Goal: Navigation & Orientation: Understand site structure

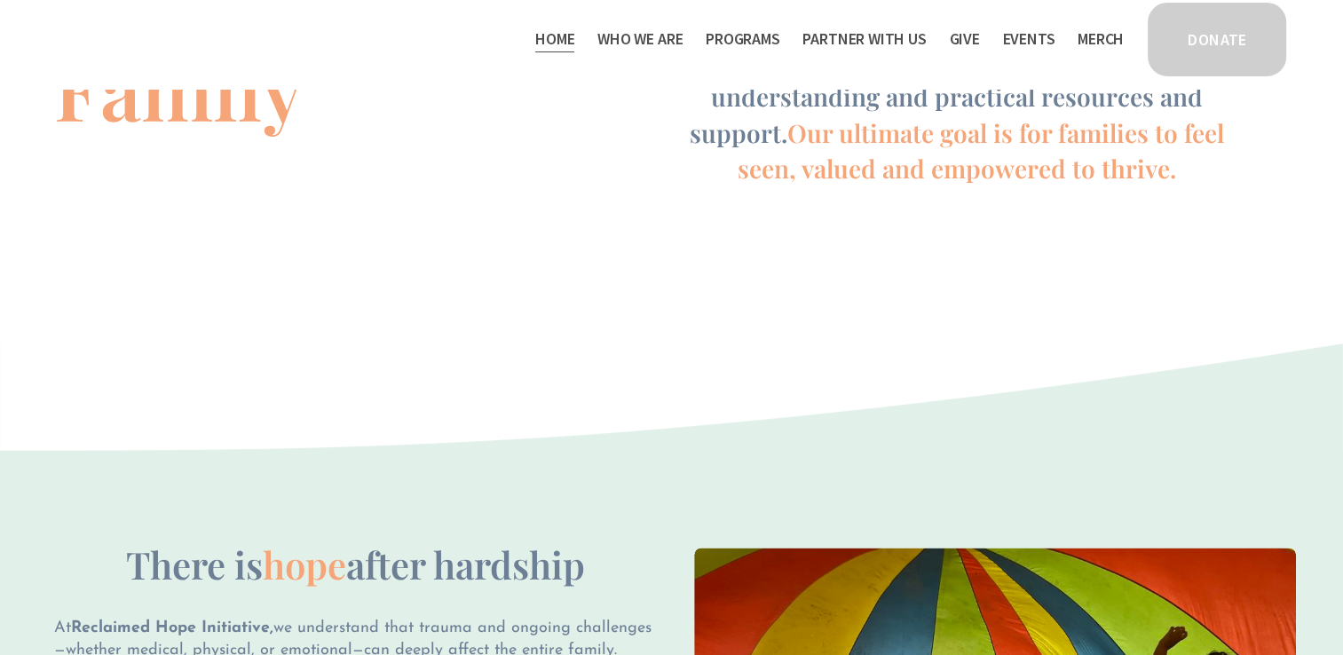
scroll to position [820, 0]
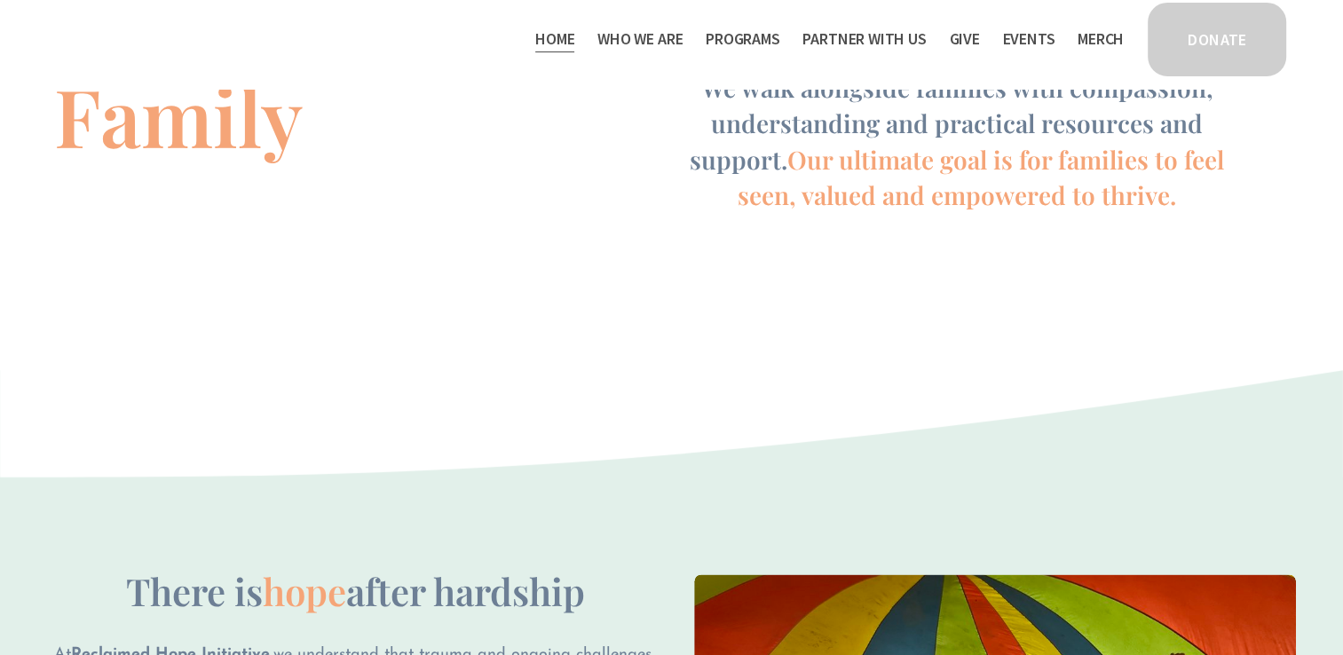
click at [0, 0] on span "Staff & Board" at bounding box center [0, 0] width 0 height 0
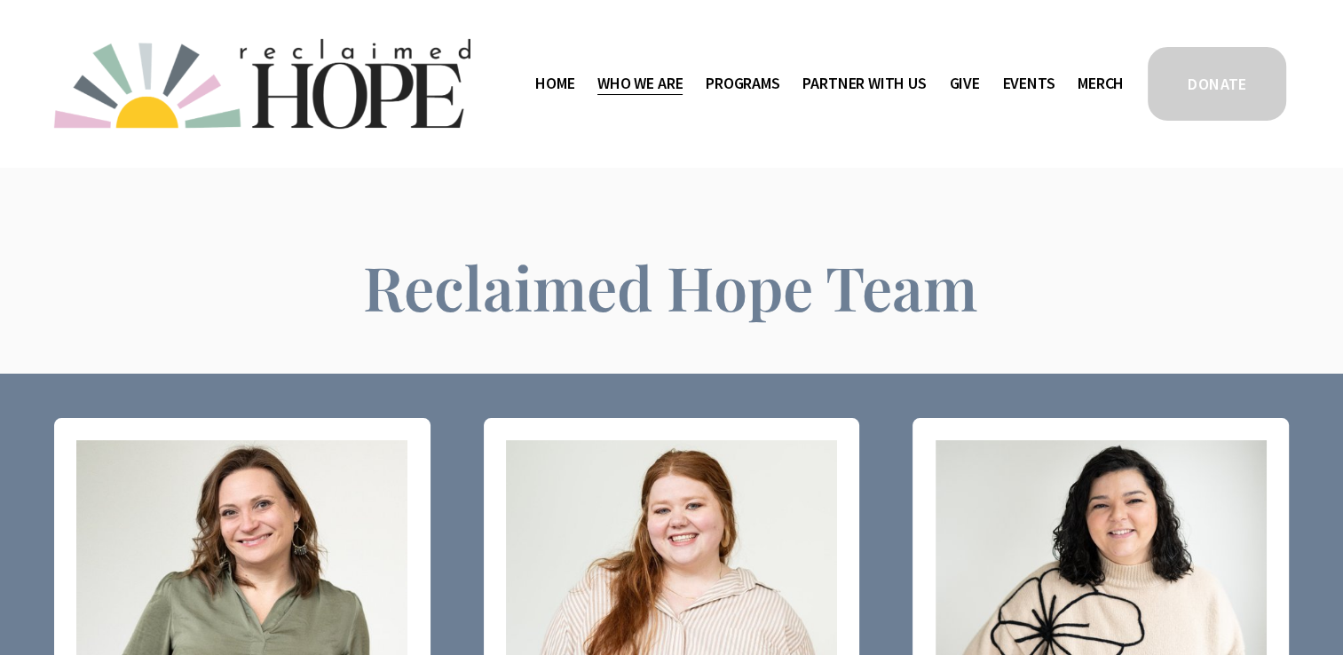
click at [0, 0] on span "Thrive Support Groups" at bounding box center [0, 0] width 0 height 0
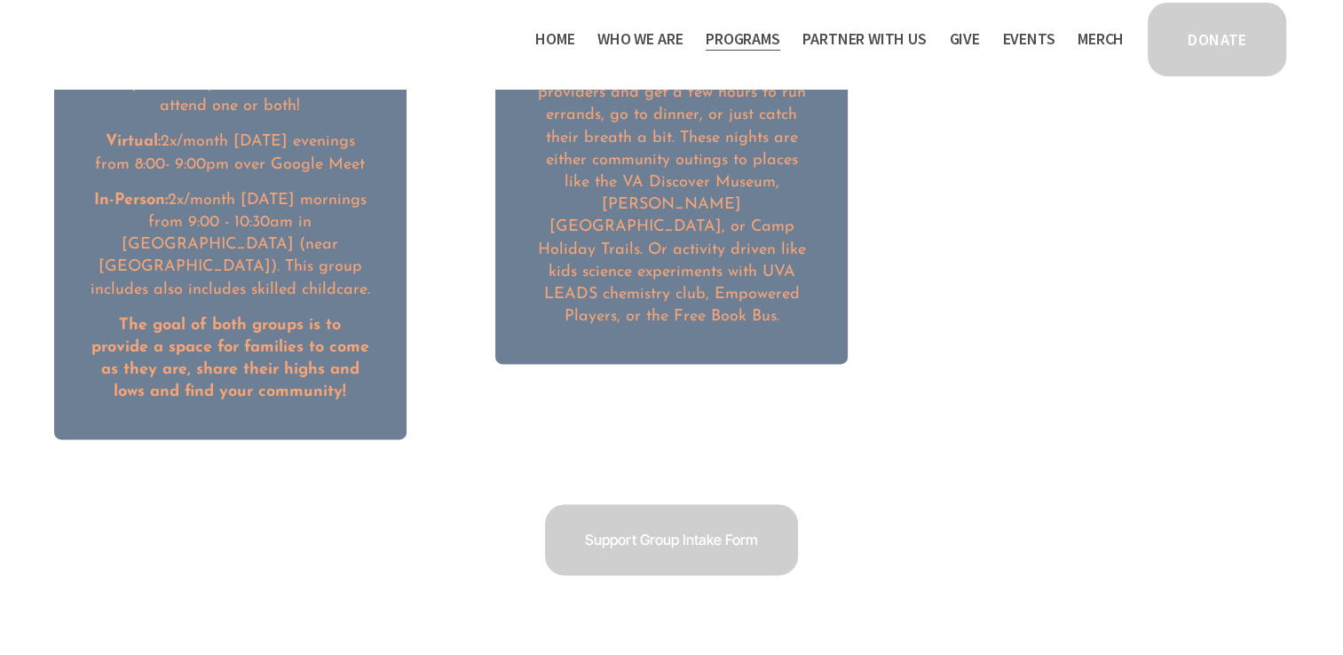
scroll to position [2681, 0]
drag, startPoint x: 690, startPoint y: 301, endPoint x: 582, endPoint y: 403, distance: 148.2
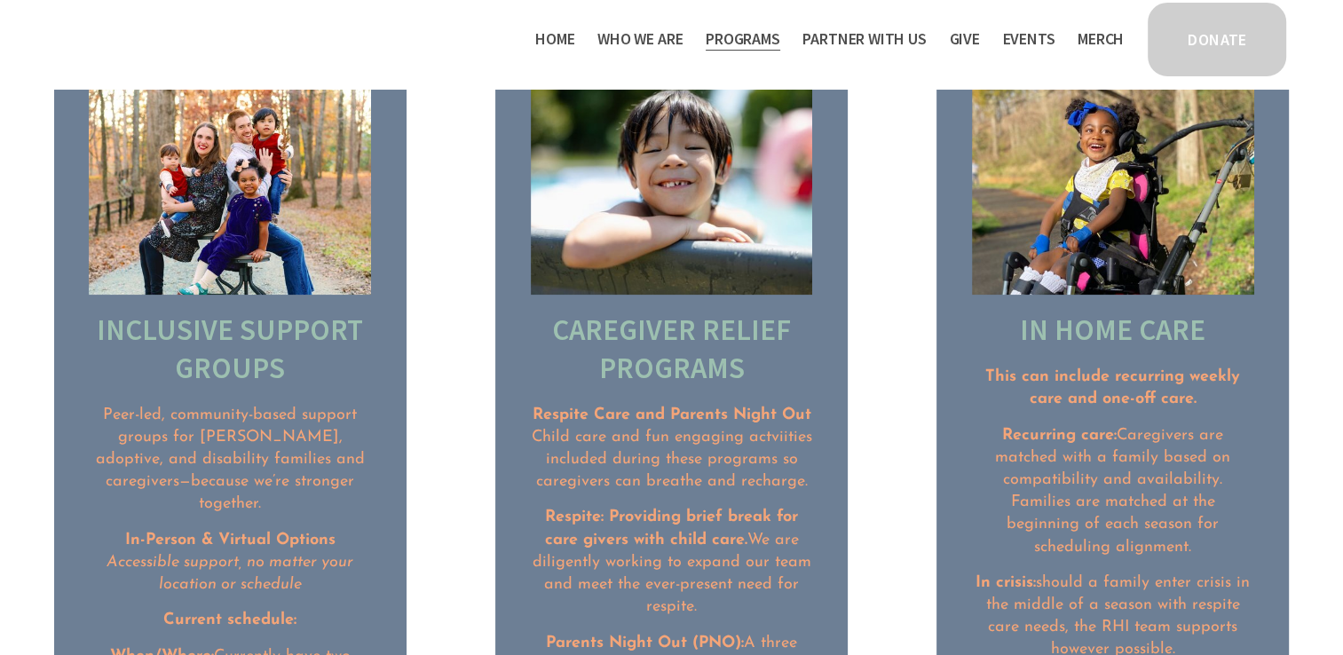
scroll to position [1621, 0]
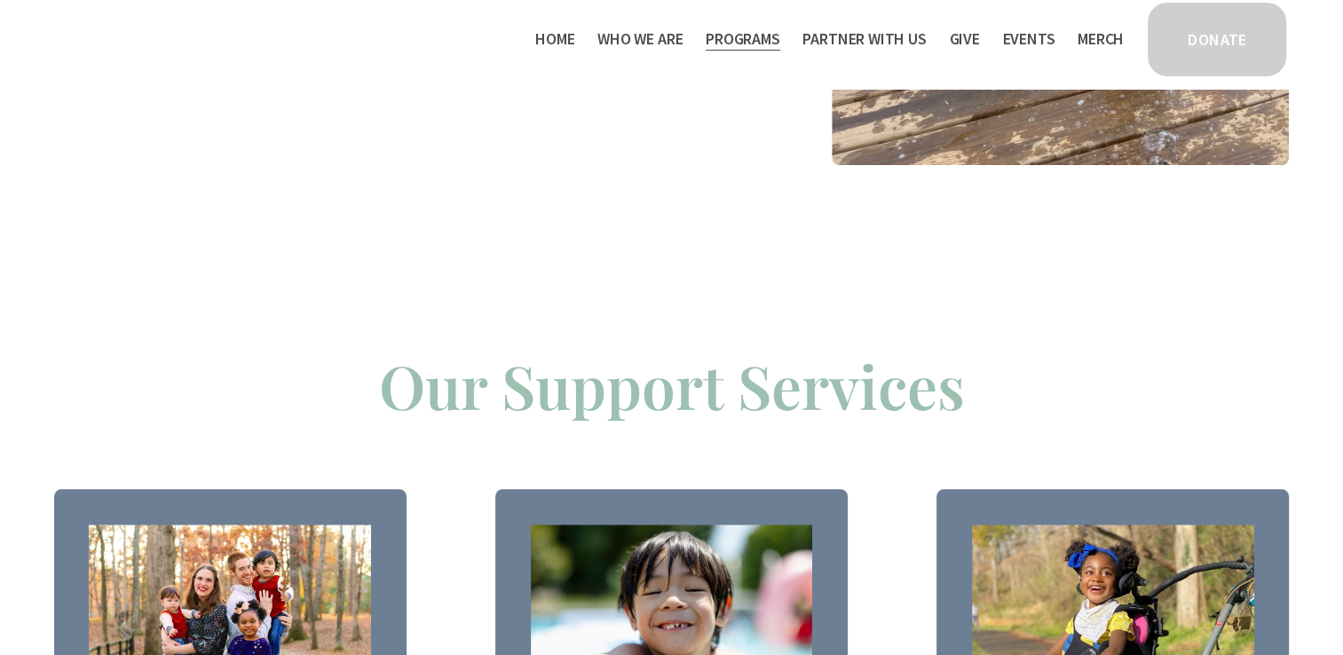
click at [0, 0] on span "Camp Hope" at bounding box center [0, 0] width 0 height 0
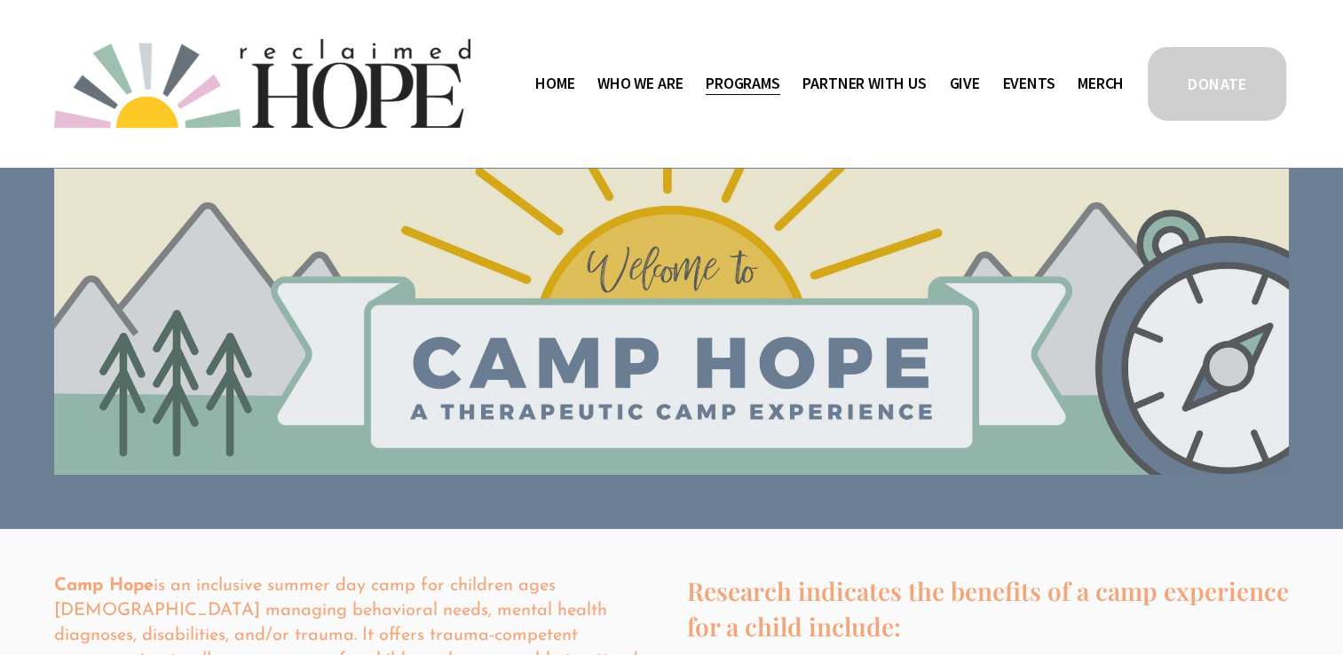
click at [973, 72] on link "Give" at bounding box center [964, 83] width 30 height 28
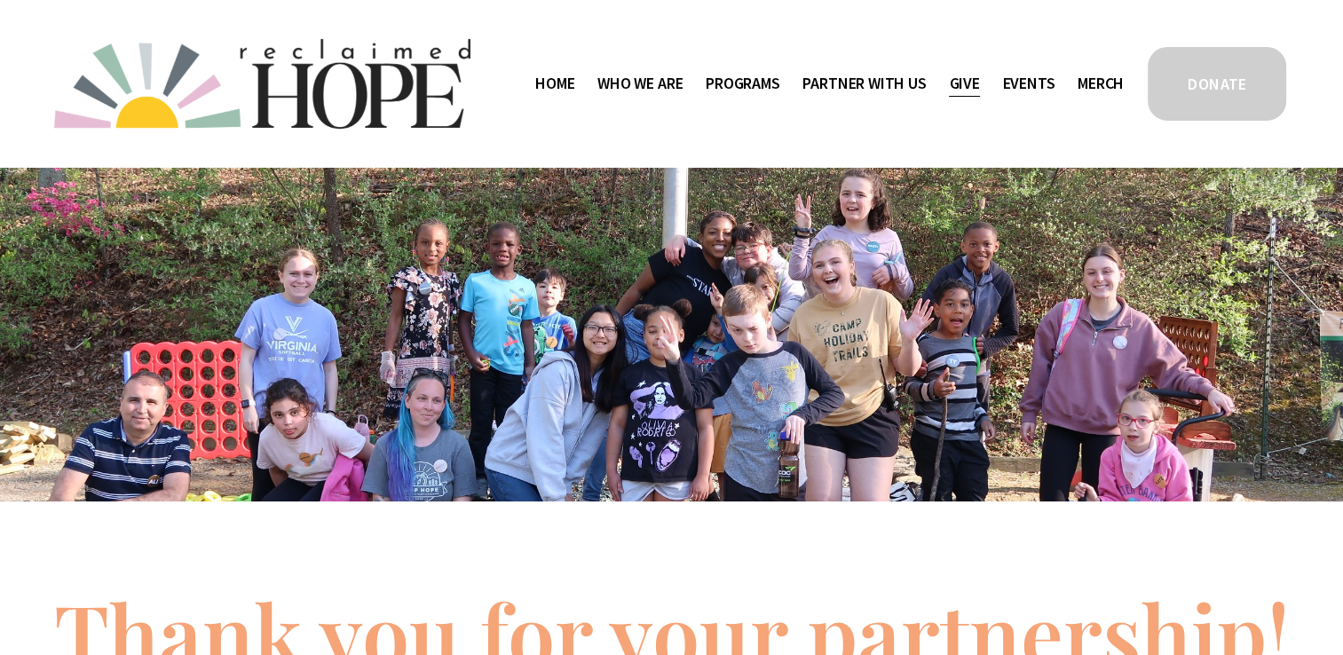
click at [549, 73] on link "Home" at bounding box center [554, 83] width 39 height 28
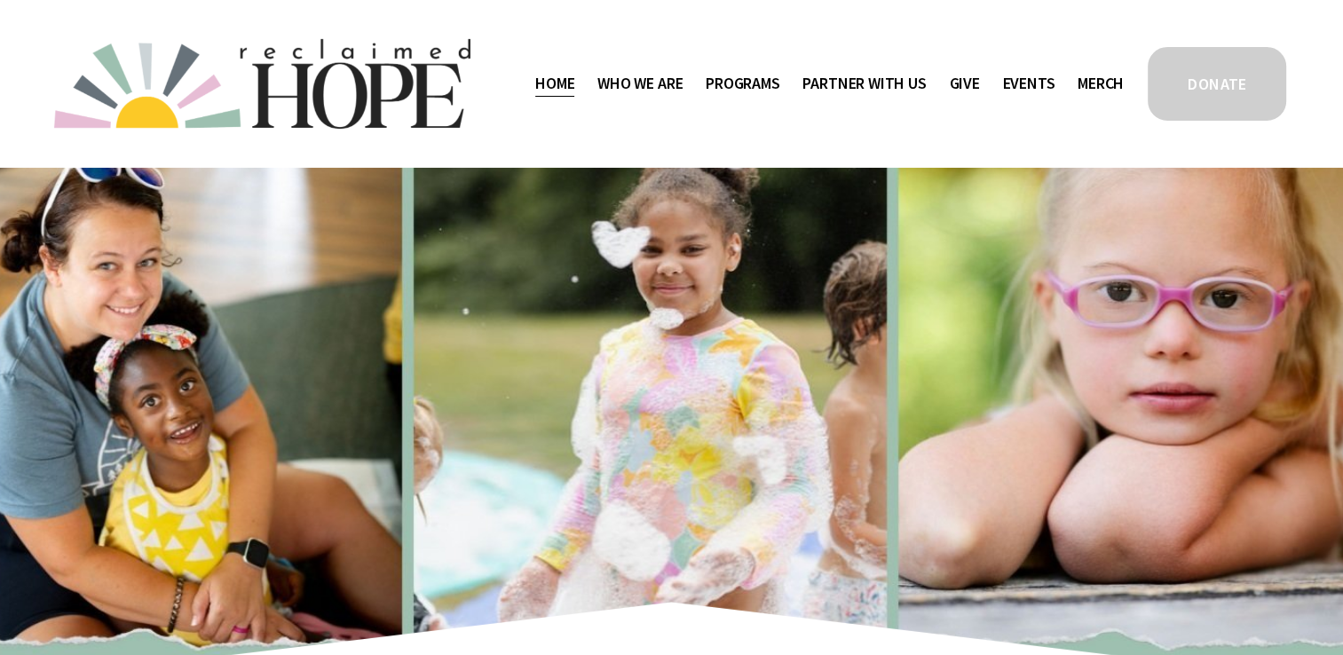
click at [0, 0] on span "Public Documents" at bounding box center [0, 0] width 0 height 0
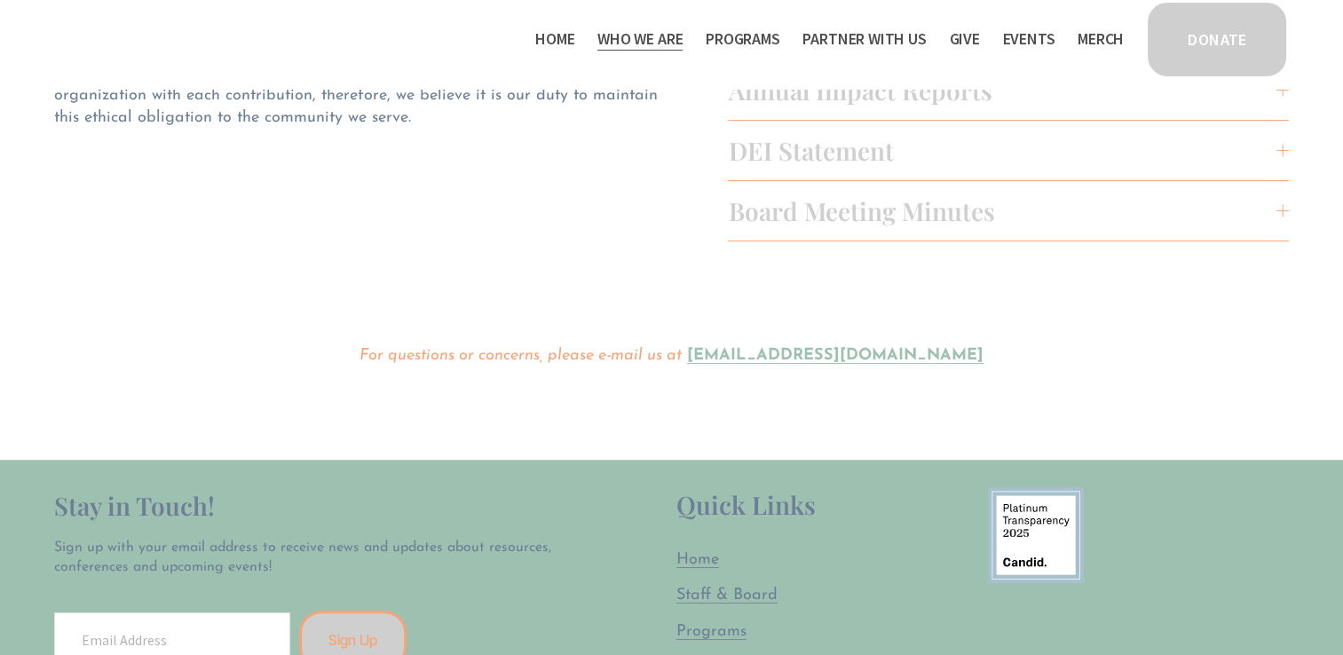
scroll to position [98, 0]
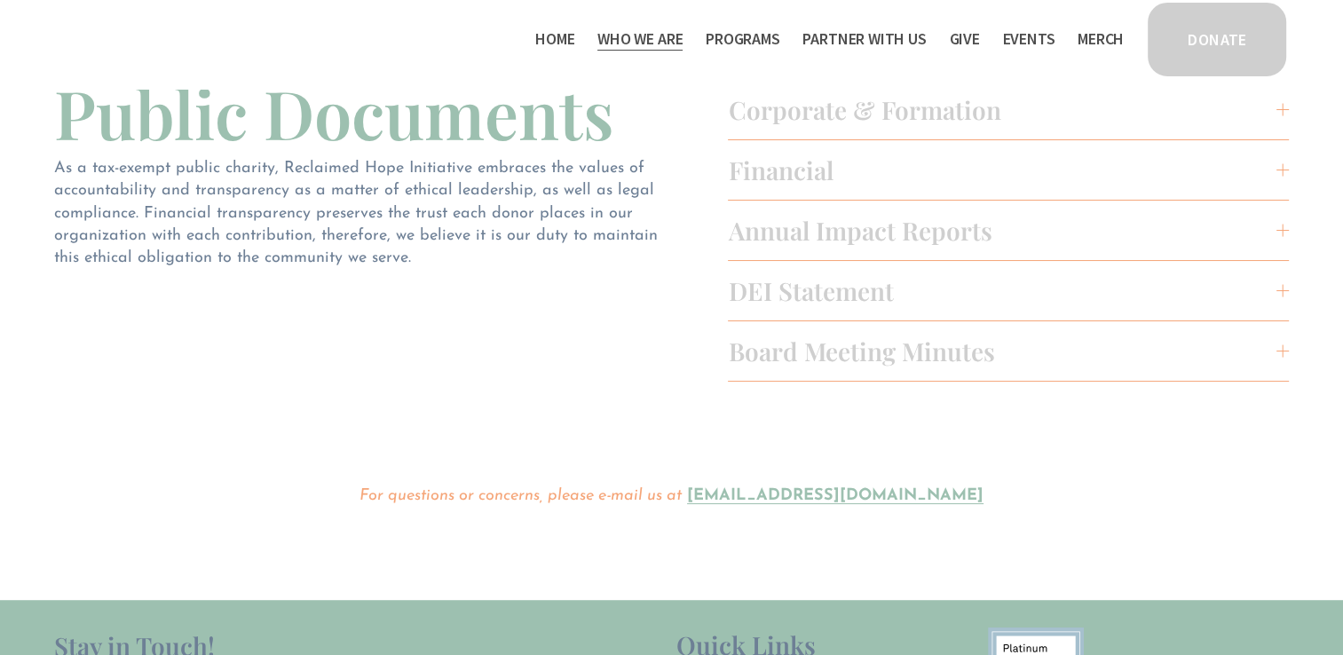
click at [817, 227] on span "Annual Impact Reports" at bounding box center [1002, 230] width 549 height 33
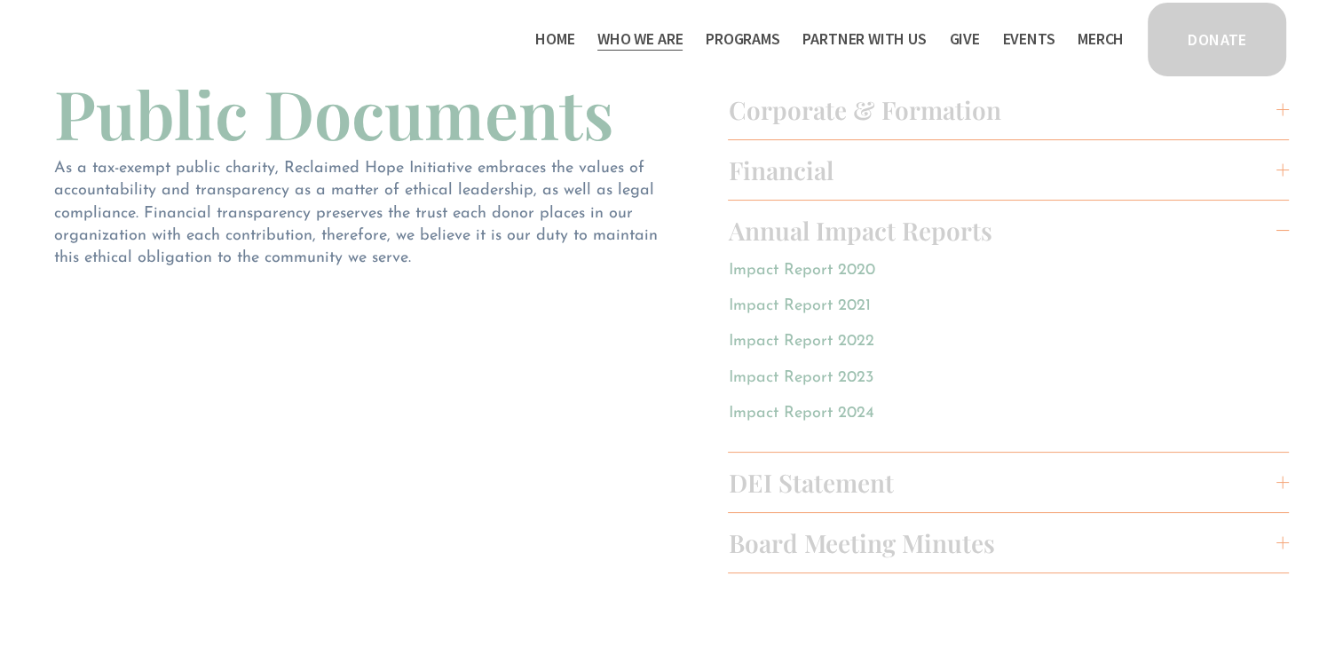
click at [841, 176] on span "Financial" at bounding box center [1002, 170] width 549 height 33
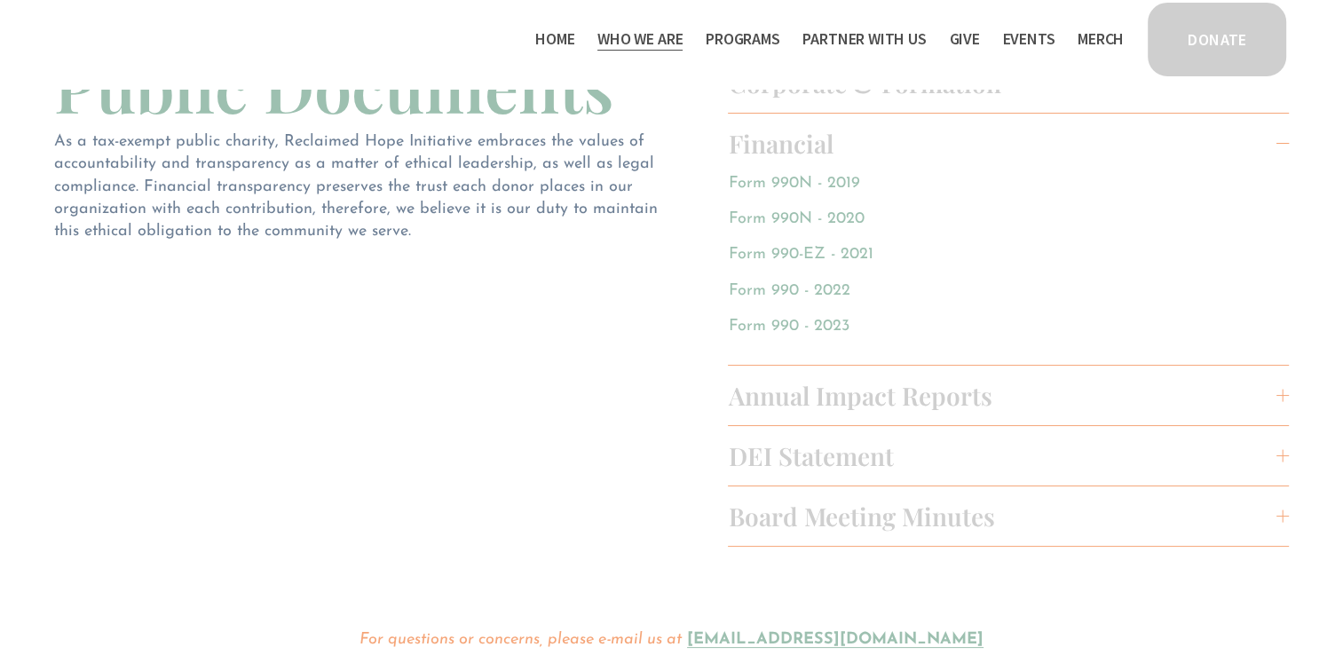
scroll to position [0, 0]
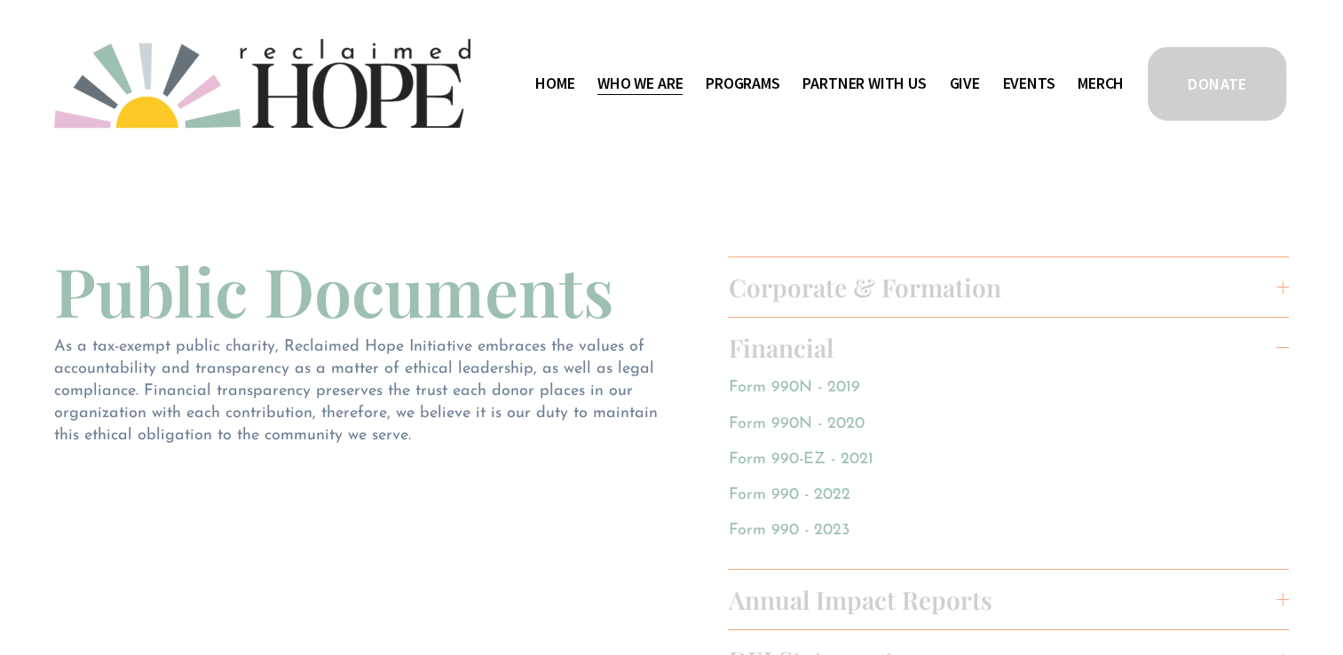
click at [523, 85] on div "Home Who We Are Staff & Board Contact Public Documents Programs Thrive Support …" at bounding box center [808, 83] width 632 height 28
click at [544, 91] on link "Home" at bounding box center [554, 83] width 39 height 28
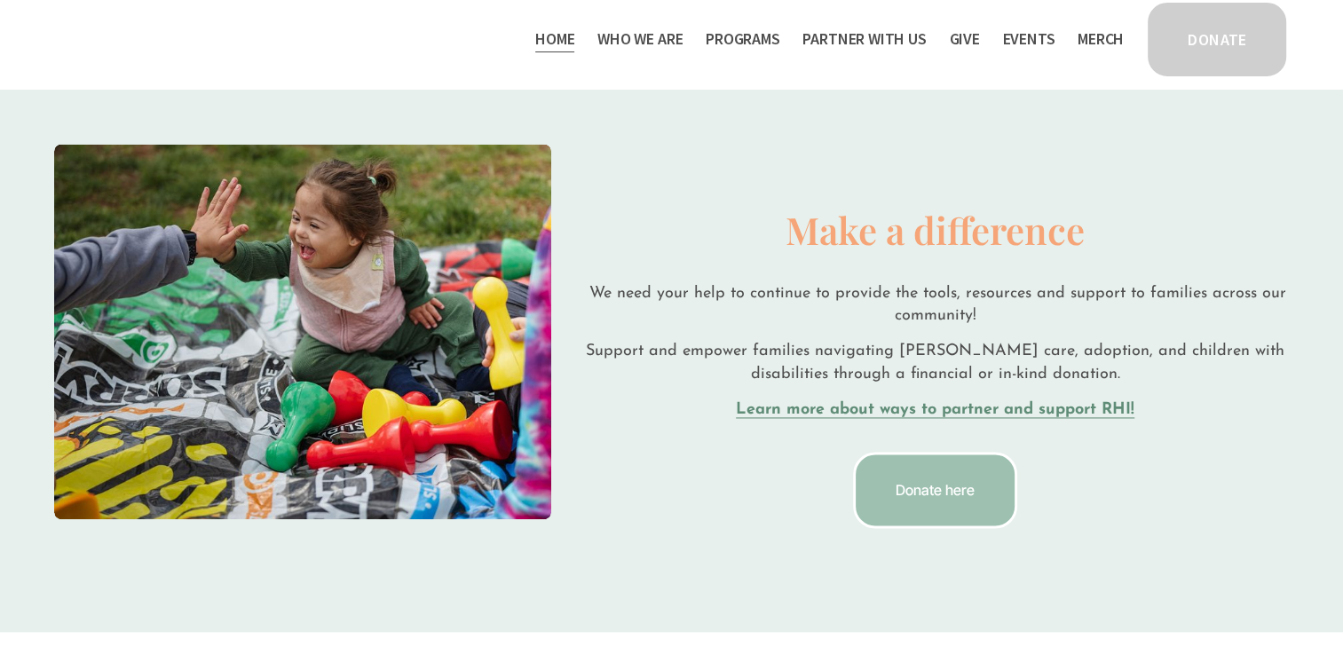
scroll to position [2582, 0]
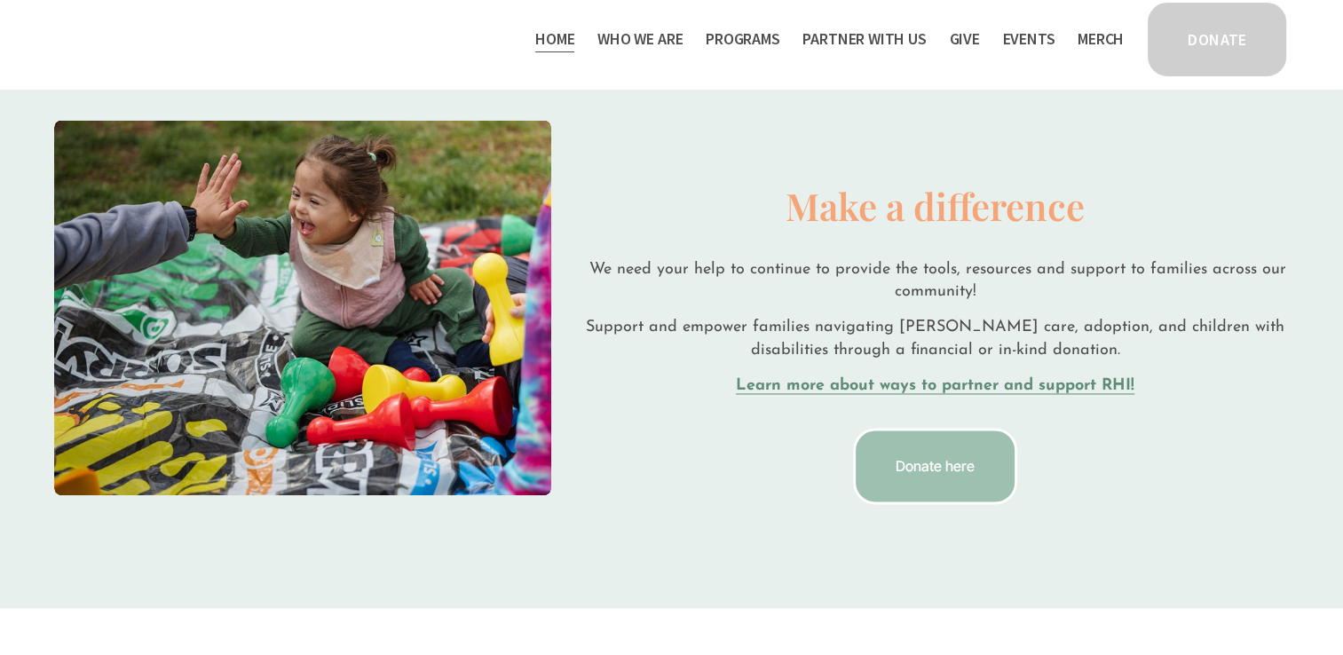
click at [436, 259] on div at bounding box center [302, 307] width 497 height 375
drag, startPoint x: 436, startPoint y: 259, endPoint x: 617, endPoint y: 212, distance: 187.1
click at [617, 212] on h3 "Make a difference" at bounding box center [935, 205] width 708 height 51
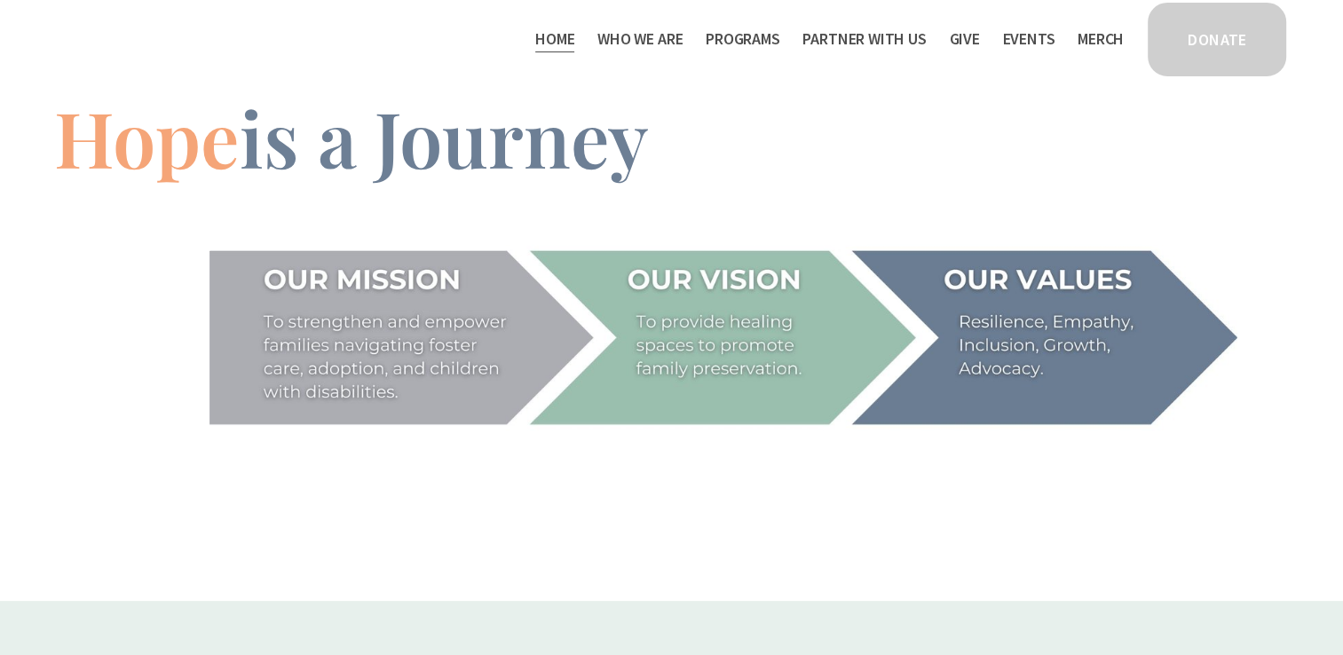
scroll to position [2014, 0]
click at [655, 43] on span "Who We Are" at bounding box center [639, 40] width 85 height 26
click at [742, 44] on span "Programs" at bounding box center [743, 40] width 75 height 26
click at [0, 0] on span "Thrive Support Groups" at bounding box center [0, 0] width 0 height 0
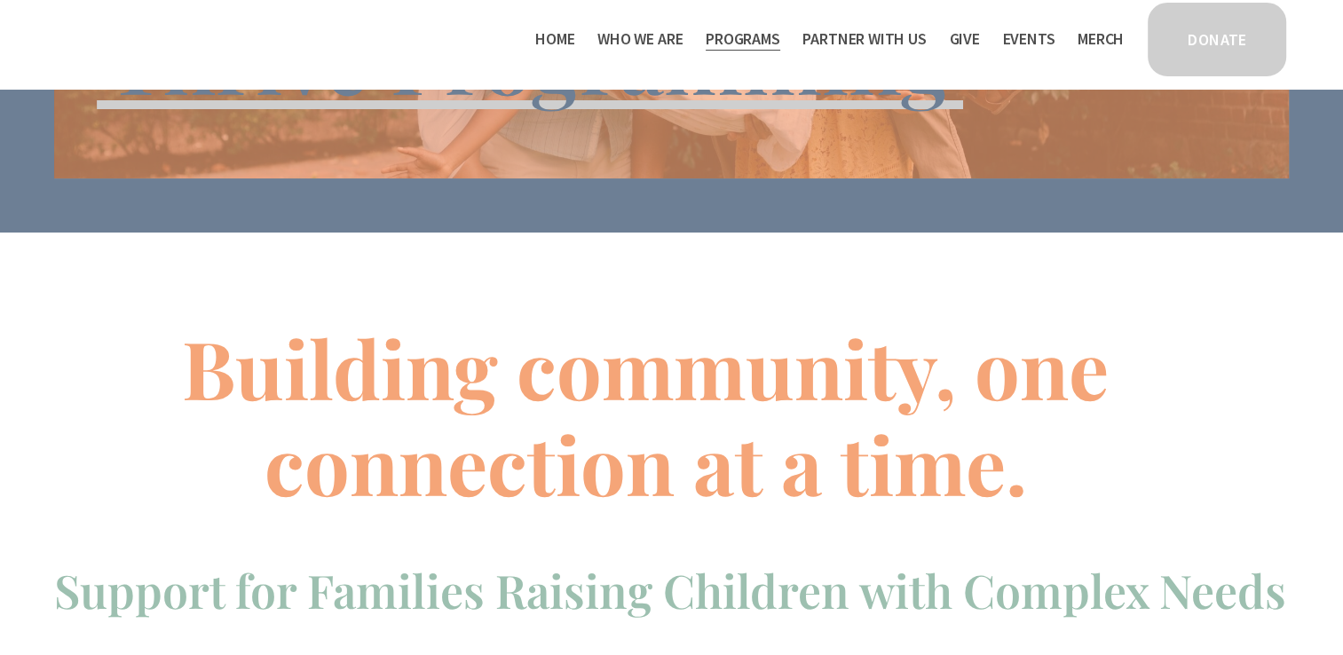
scroll to position [249, 0]
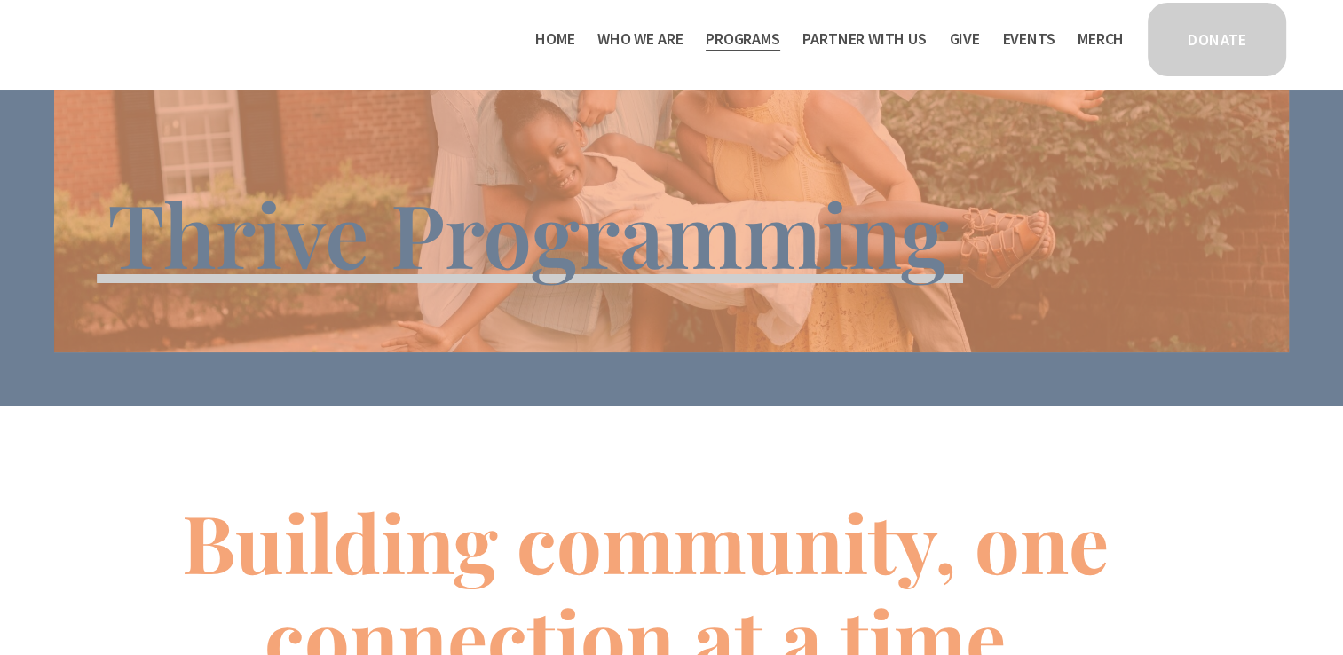
click at [902, 47] on span "Partner With Us" at bounding box center [863, 40] width 123 height 26
click at [0, 0] on span "Program Partners" at bounding box center [0, 0] width 0 height 0
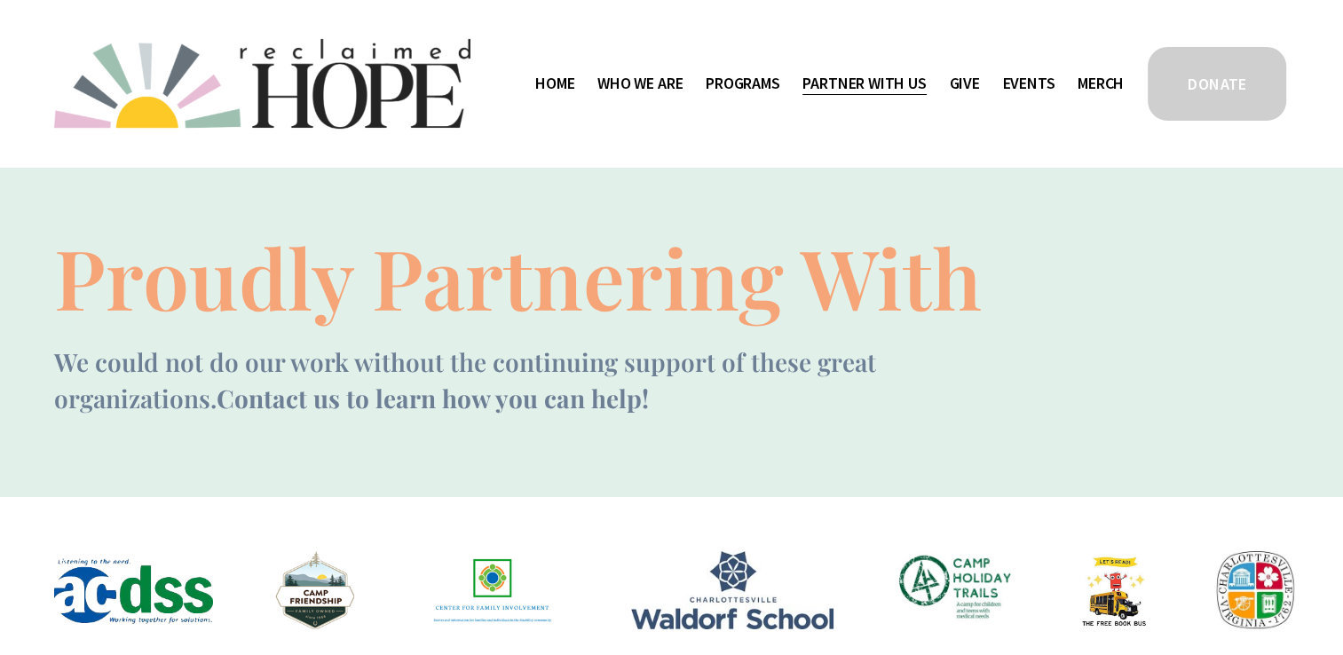
click at [0, 0] on span "Work With Us" at bounding box center [0, 0] width 0 height 0
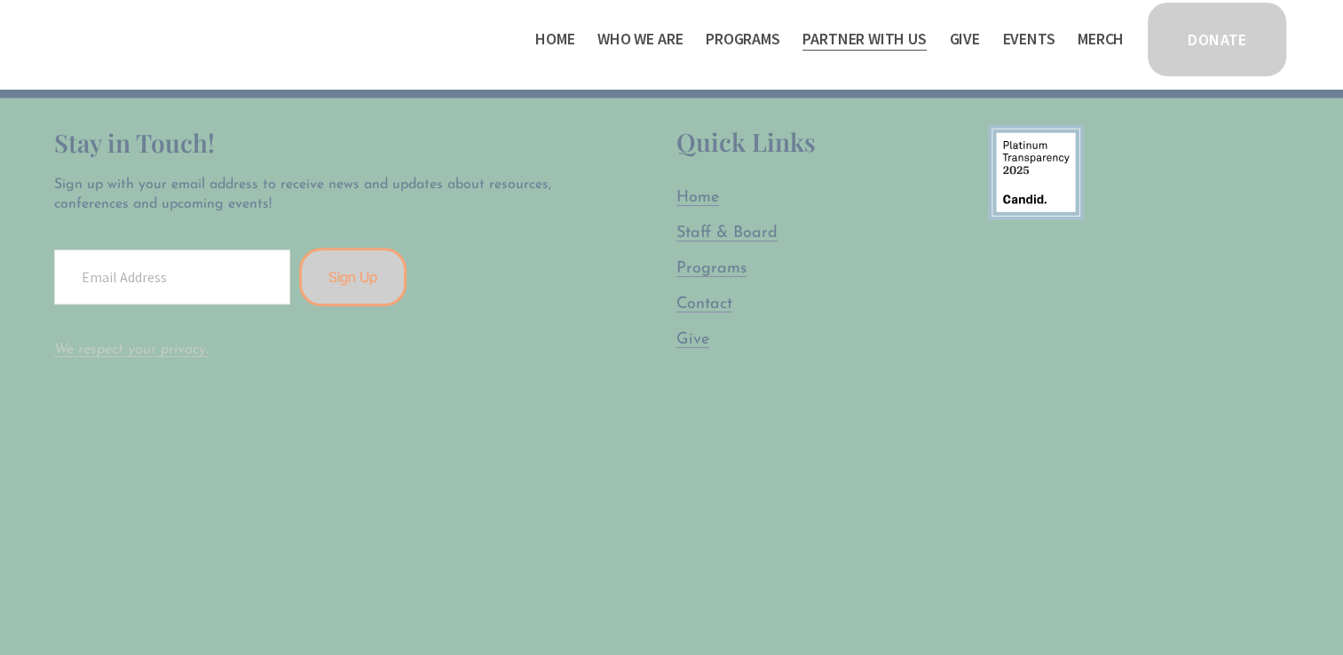
scroll to position [1547, 0]
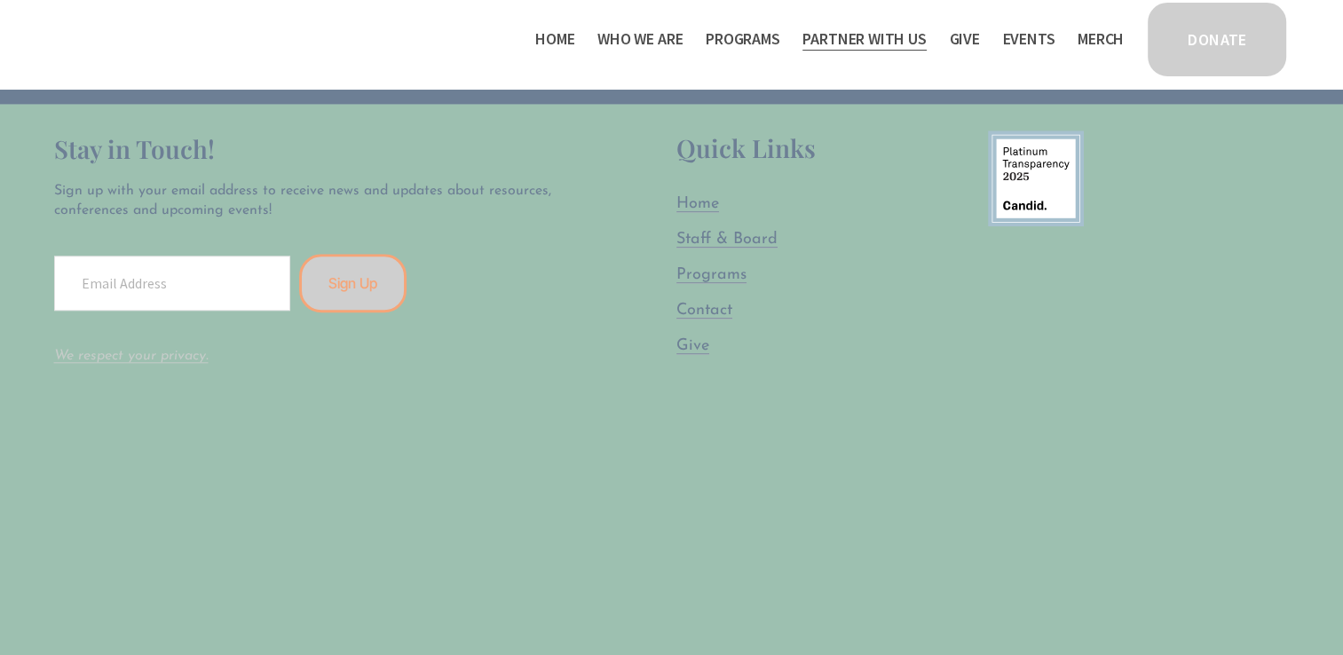
click at [701, 338] on span "Give" at bounding box center [692, 346] width 33 height 16
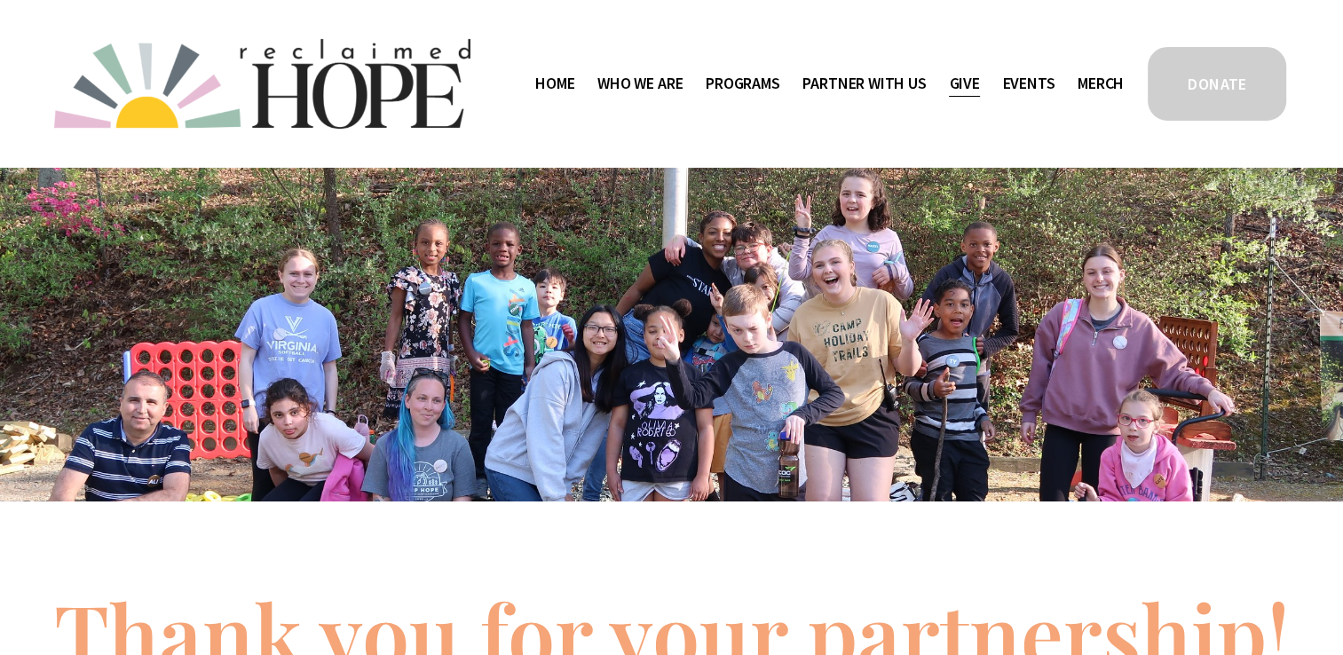
click at [1015, 94] on link "Events" at bounding box center [1028, 83] width 52 height 28
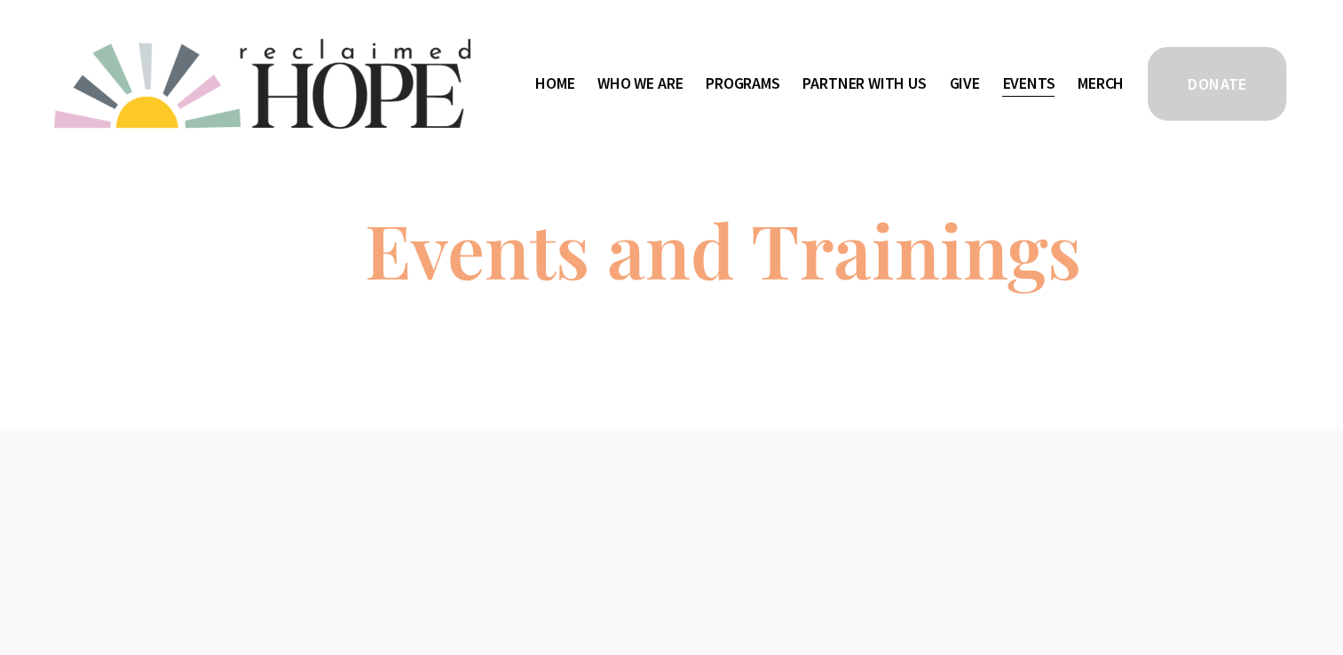
click at [1083, 76] on link "Merch" at bounding box center [1101, 83] width 46 height 28
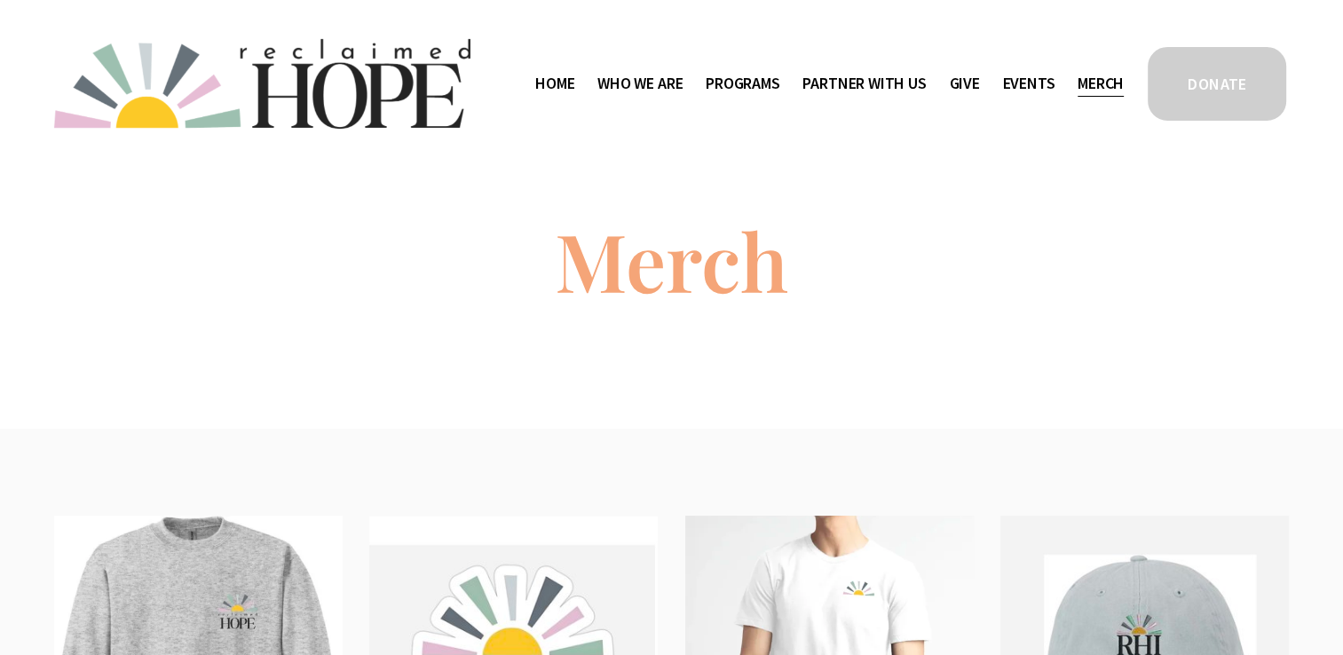
click at [0, 0] on span "Contact" at bounding box center [0, 0] width 0 height 0
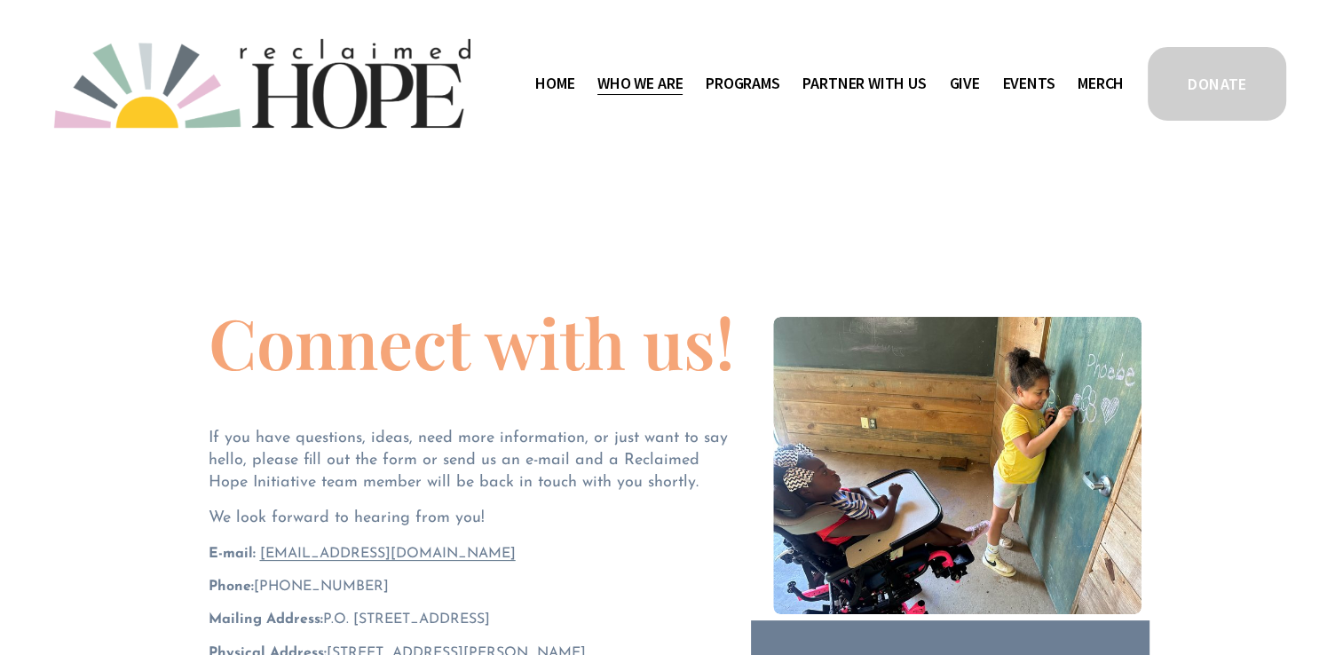
click at [541, 87] on link "Home" at bounding box center [554, 83] width 39 height 28
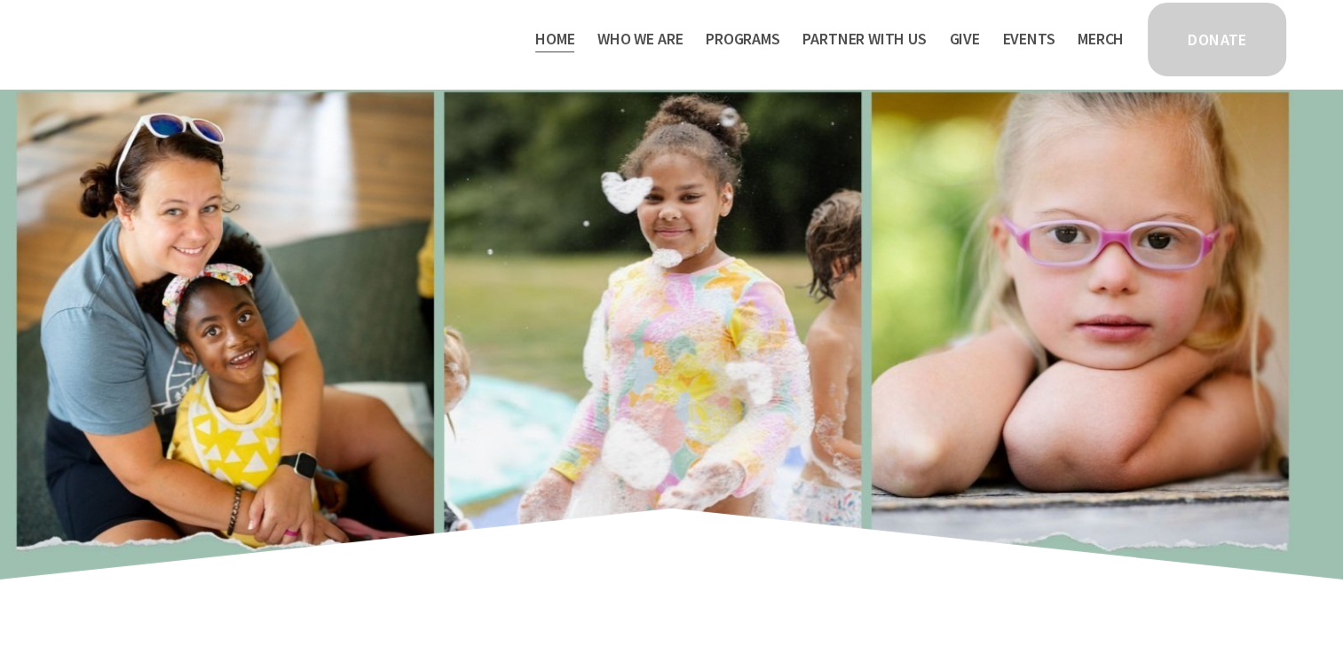
scroll to position [18, 0]
